Goal: Information Seeking & Learning: Learn about a topic

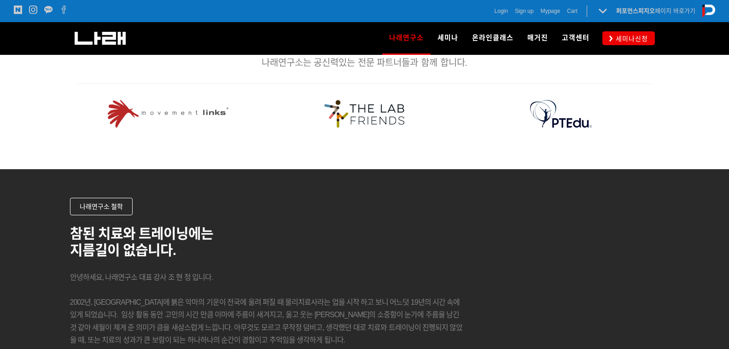
scroll to position [829, 0]
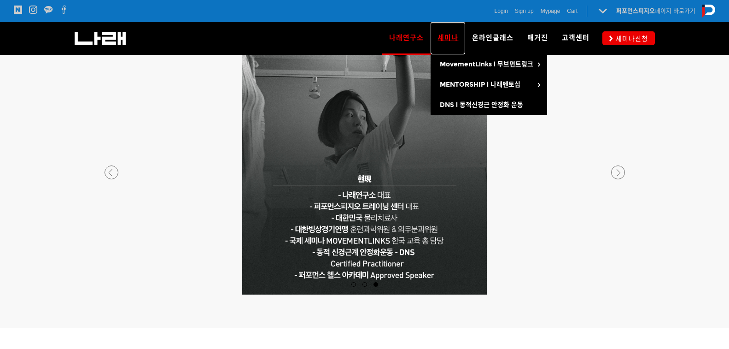
click at [452, 36] on span "세미나" at bounding box center [448, 38] width 21 height 8
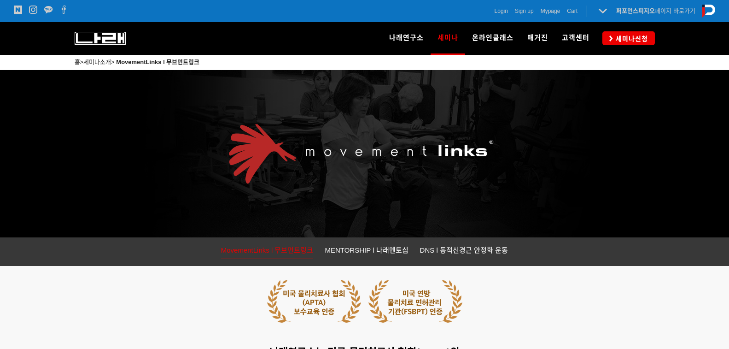
click at [98, 41] on img at bounding box center [100, 38] width 51 height 13
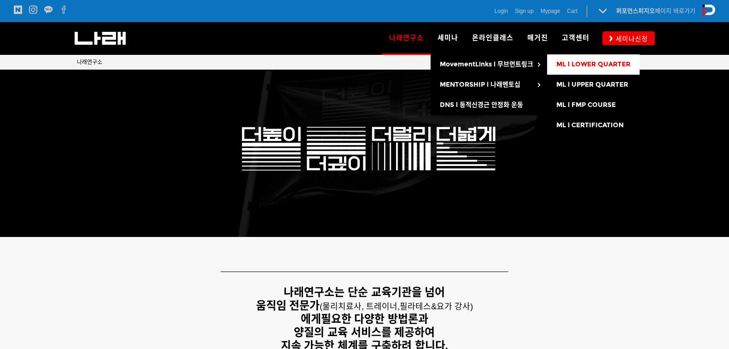
click at [590, 66] on span "ML l LOWER QUARTER" at bounding box center [593, 64] width 74 height 8
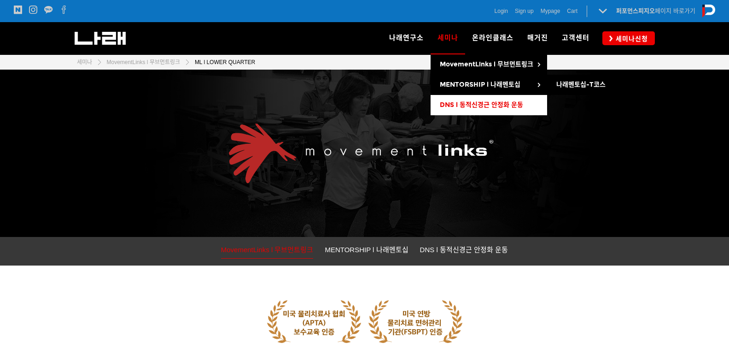
click at [463, 105] on span "DNS l 동적신경근 안정화 운동" at bounding box center [481, 105] width 83 height 8
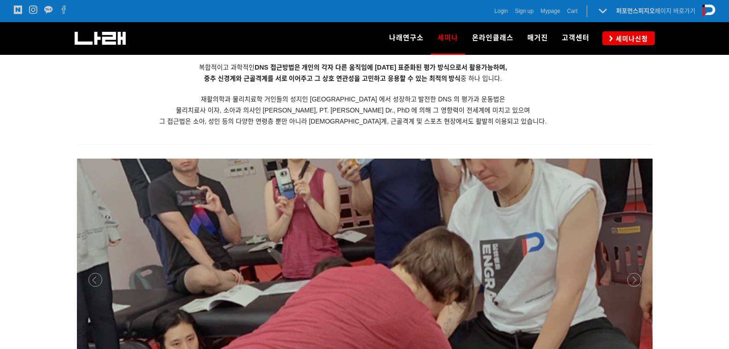
scroll to position [997, 0]
